Goal: Information Seeking & Learning: Learn about a topic

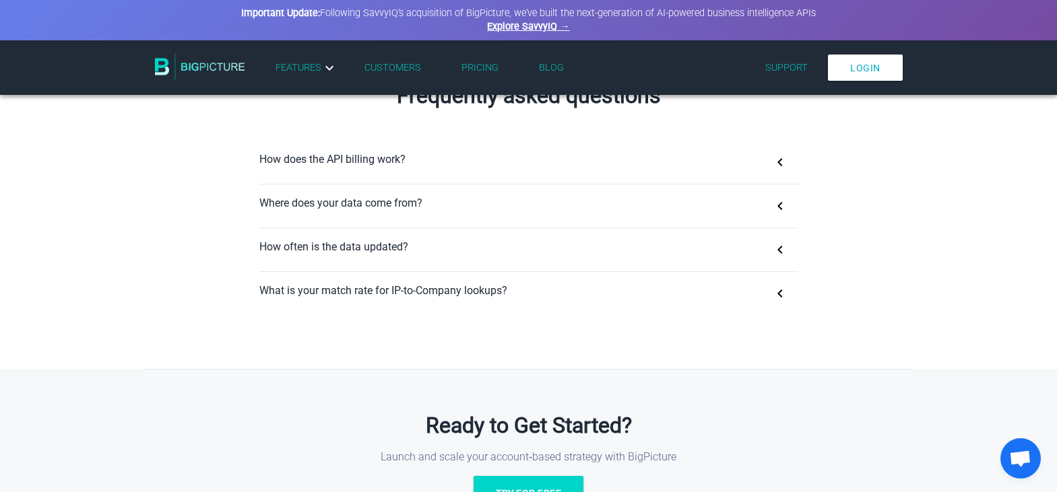
scroll to position [861, 0]
click at [702, 163] on button "How does the API billing work?" at bounding box center [528, 162] width 539 height 43
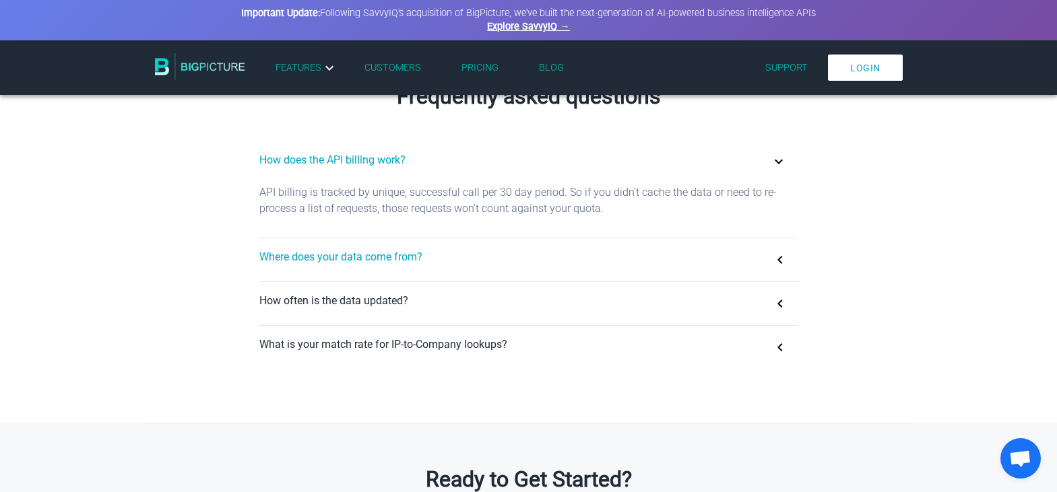
click at [659, 244] on button "Where does your data come from?" at bounding box center [528, 259] width 539 height 43
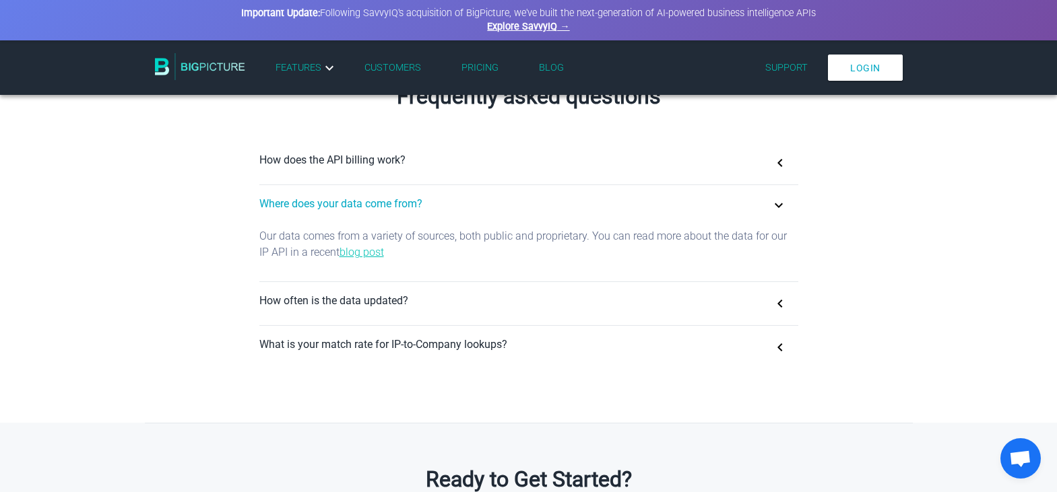
click at [375, 250] on link "blog post" at bounding box center [362, 252] width 44 height 13
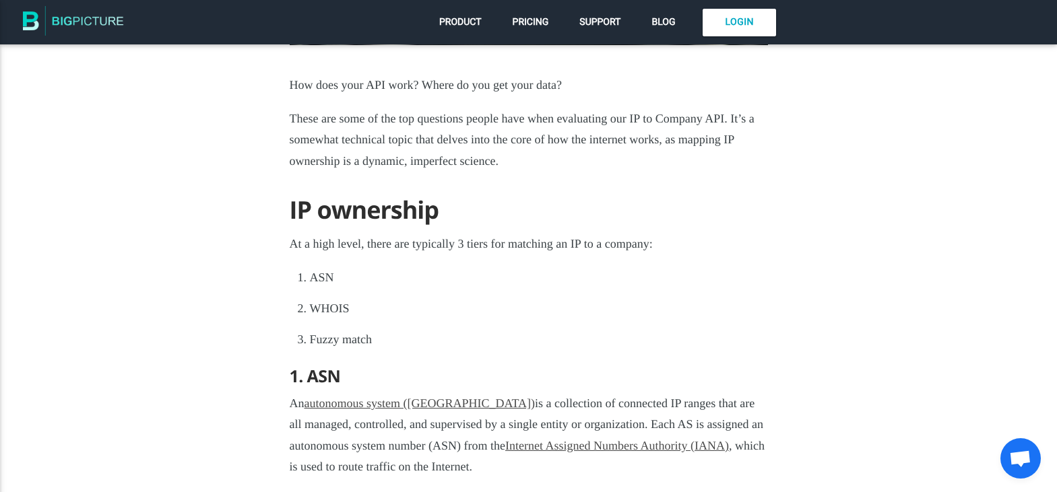
scroll to position [436, 0]
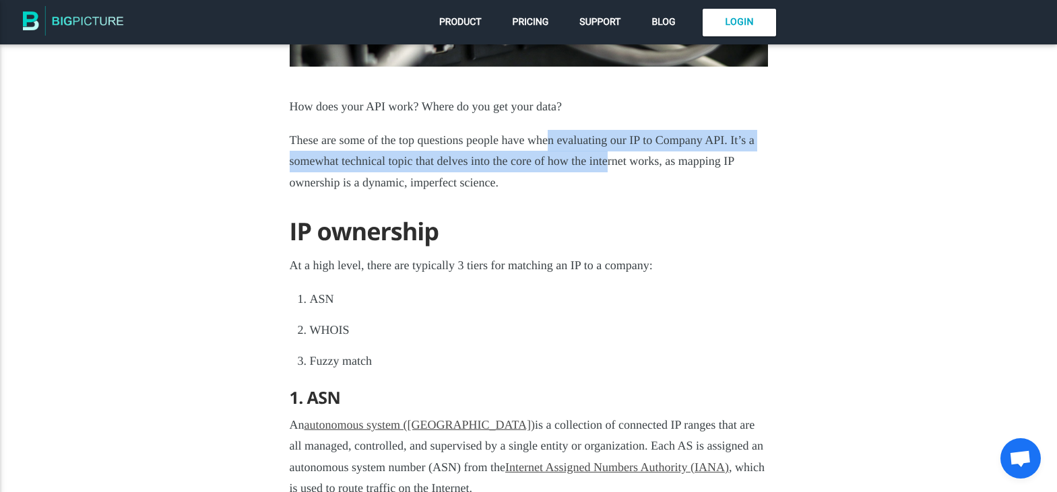
drag, startPoint x: 550, startPoint y: 137, endPoint x: 608, endPoint y: 153, distance: 59.5
click at [608, 153] on p "These are some of the top questions people have when evaluating our IP to Compa…" at bounding box center [529, 162] width 478 height 64
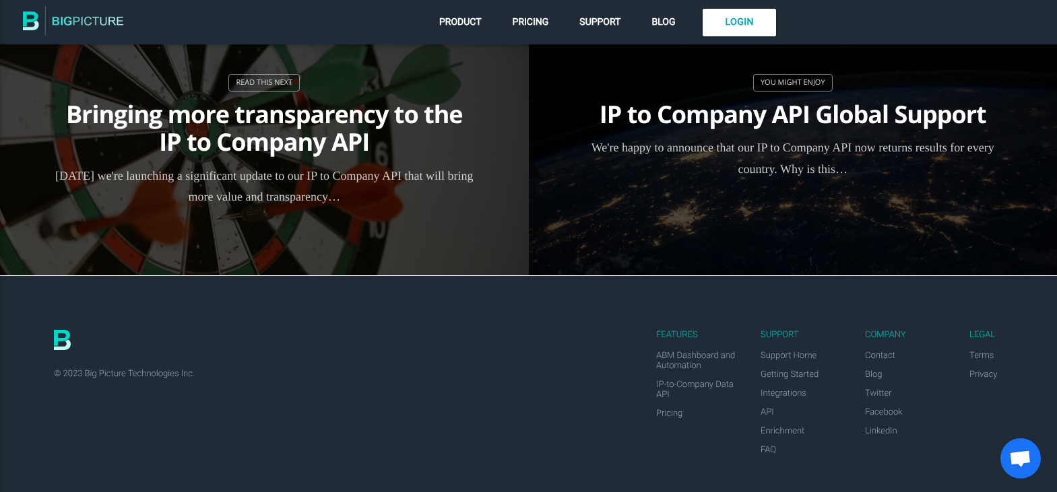
scroll to position [5379, 0]
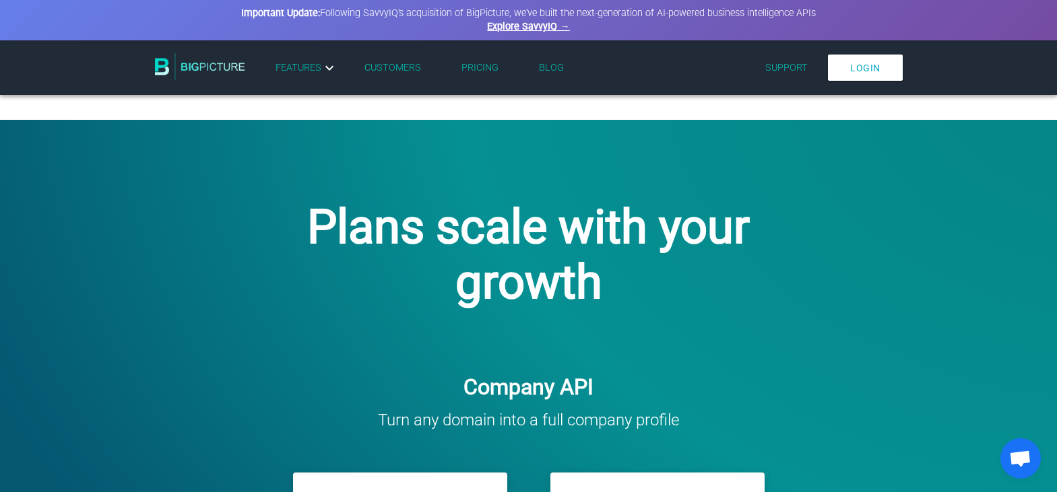
click at [473, 73] on li "Pricing" at bounding box center [479, 68] width 77 height 22
click at [478, 69] on link "Pricing" at bounding box center [479, 67] width 37 height 11
